Goal: Transaction & Acquisition: Purchase product/service

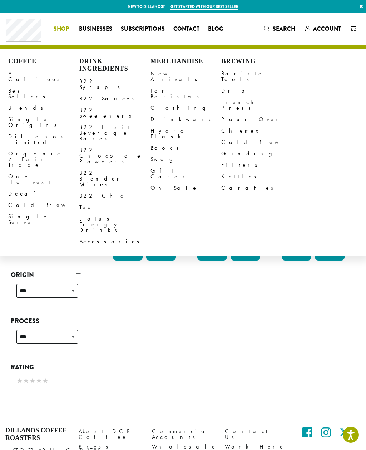
click at [30, 199] on link "Cold Brew" at bounding box center [43, 204] width 71 height 11
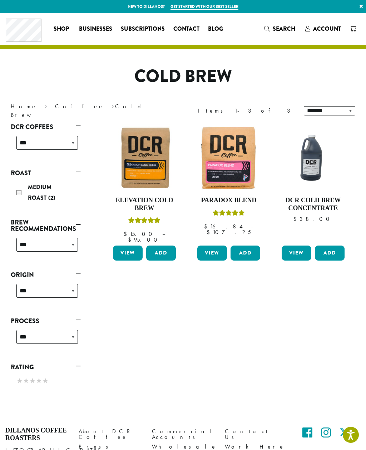
click at [311, 202] on h4 "DCR Cold Brew Concentrate" at bounding box center [313, 203] width 66 height 15
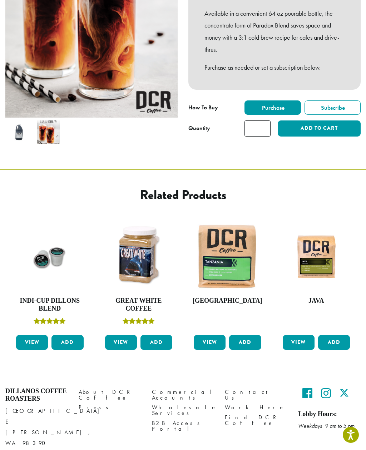
scroll to position [184, 0]
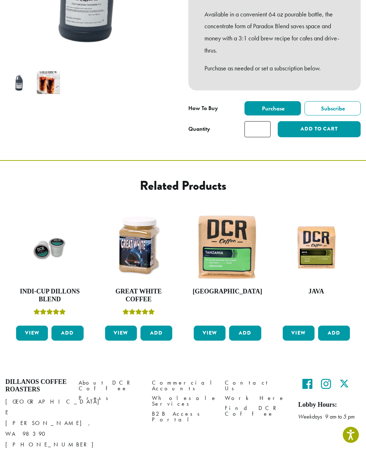
click at [101, 51] on img at bounding box center [219, 110] width 429 height 429
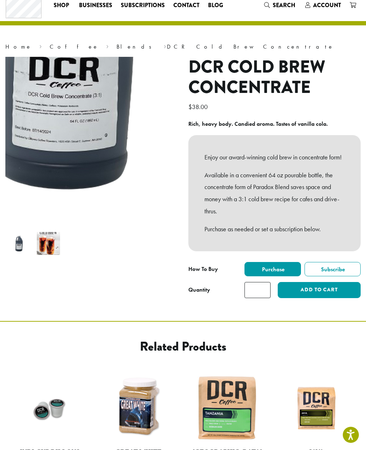
scroll to position [27, 0]
